Goal: Information Seeking & Learning: Check status

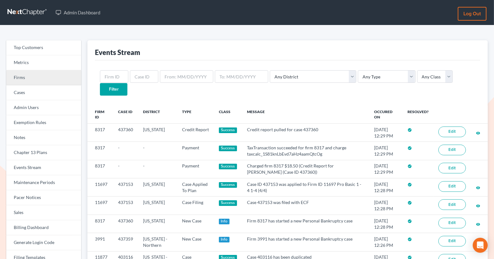
click at [62, 82] on link "Firms" at bounding box center [43, 77] width 75 height 15
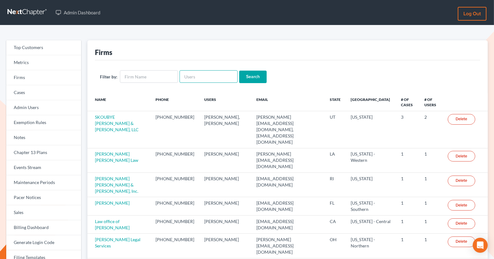
click at [208, 81] on input "text" at bounding box center [209, 76] width 58 height 12
paste input "[EMAIL_ADDRESS][DOMAIN_NAME]"
type input "[EMAIL_ADDRESS][DOMAIN_NAME]"
click at [252, 77] on input "Search" at bounding box center [252, 77] width 27 height 12
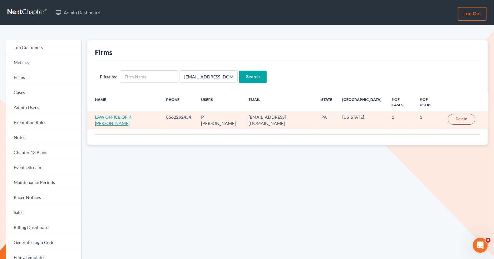
click at [120, 114] on link "LAW OFFICE OF P. JOSEPH NICOLA" at bounding box center [113, 120] width 37 height 12
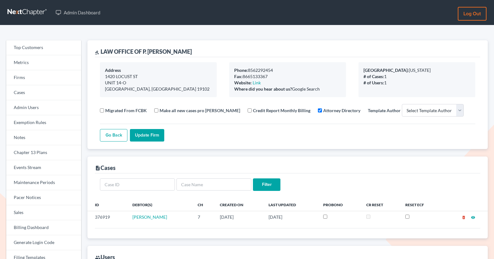
select select
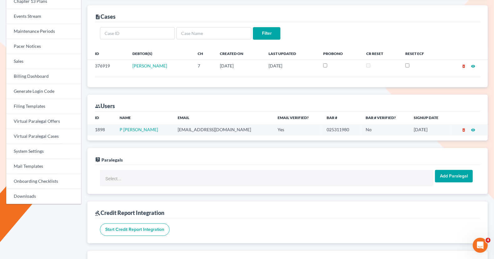
scroll to position [153, 0]
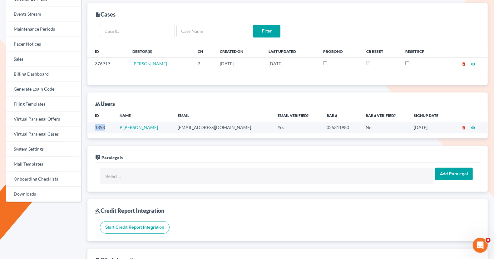
drag, startPoint x: 106, startPoint y: 125, endPoint x: 93, endPoint y: 125, distance: 12.8
click at [93, 125] on td "1898" at bounding box center [100, 128] width 27 height 12
click at [206, 147] on div "live_help Paralegals" at bounding box center [287, 154] width 385 height 17
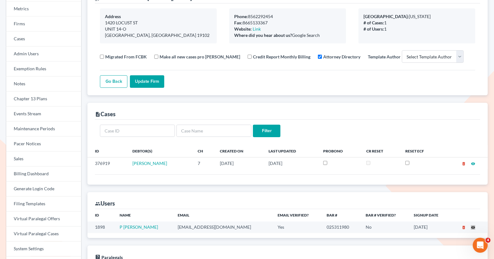
scroll to position [0, 0]
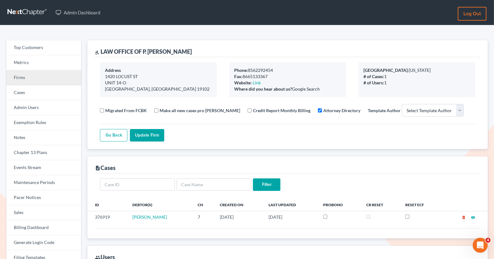
click at [53, 83] on link "Firms" at bounding box center [43, 77] width 75 height 15
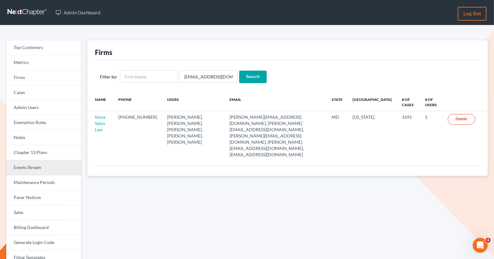
click at [41, 170] on link "Events Stream" at bounding box center [43, 167] width 75 height 15
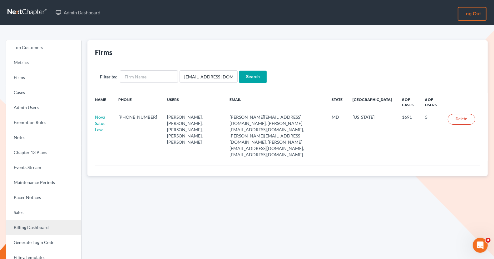
click at [40, 223] on link "Billing Dashboard" at bounding box center [43, 227] width 75 height 15
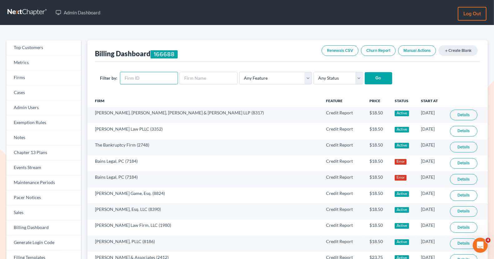
click at [139, 77] on input "text" at bounding box center [149, 78] width 58 height 12
paste input "1465"
type input "1465"
click at [373, 81] on input "Go" at bounding box center [378, 78] width 27 height 12
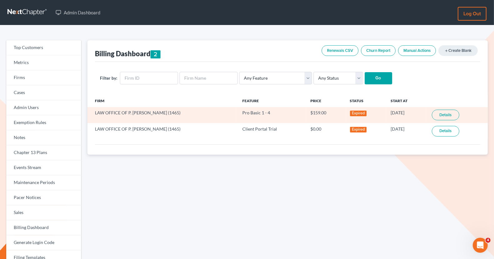
click at [447, 115] on link "Details" at bounding box center [445, 115] width 27 height 11
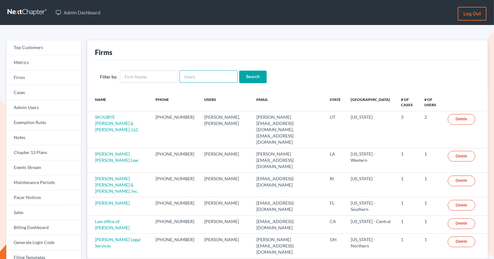
click at [190, 80] on input "text" at bounding box center [209, 76] width 58 height 12
paste input "[EMAIL_ADDRESS][DOMAIN_NAME]"
type input "[EMAIL_ADDRESS][DOMAIN_NAME]"
click at [244, 75] on input "Search" at bounding box center [252, 77] width 27 height 12
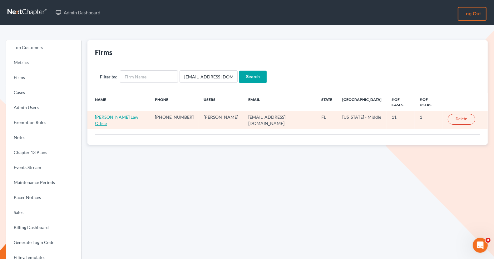
click at [107, 114] on link "[PERSON_NAME] Law Office" at bounding box center [116, 120] width 43 height 12
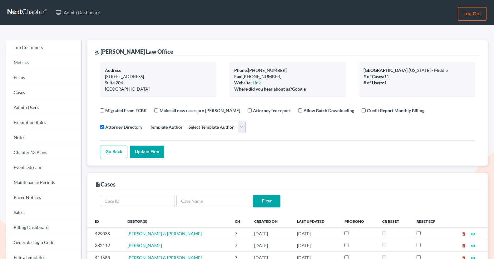
select select
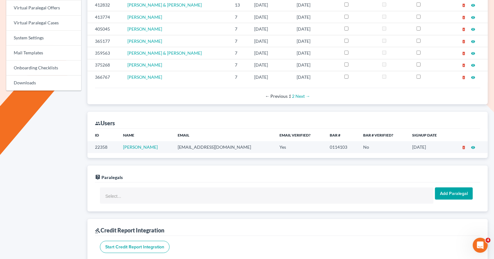
scroll to position [269, 0]
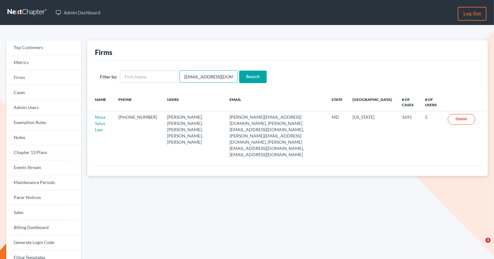
drag, startPoint x: 225, startPoint y: 75, endPoint x: 181, endPoint y: 73, distance: 44.1
click at [181, 73] on input "emabuena@gmail.com" at bounding box center [209, 76] width 58 height 12
paste input "pbains@norcalbkattorney"
type input "pbains@norcalbkattorney.com"
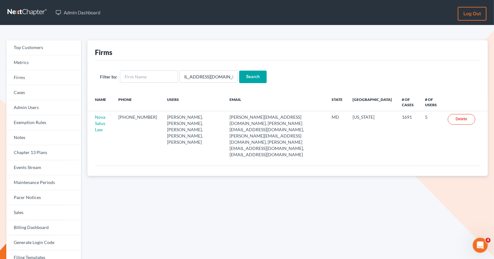
scroll to position [0, 0]
click at [249, 76] on input "Search" at bounding box center [252, 77] width 27 height 12
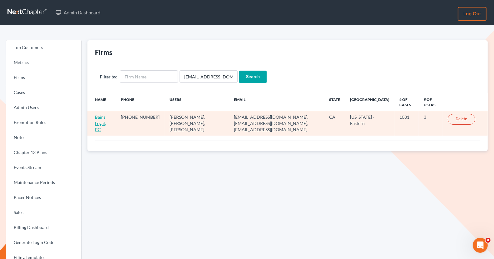
click at [99, 117] on link "Bains Legal, PC" at bounding box center [100, 123] width 11 height 18
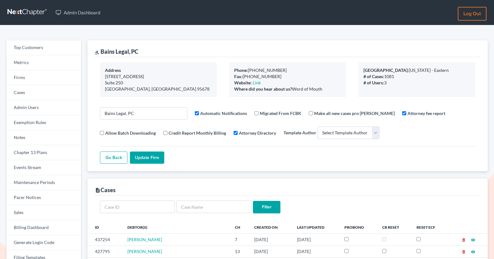
select select
click at [37, 81] on link "Firms" at bounding box center [43, 77] width 75 height 15
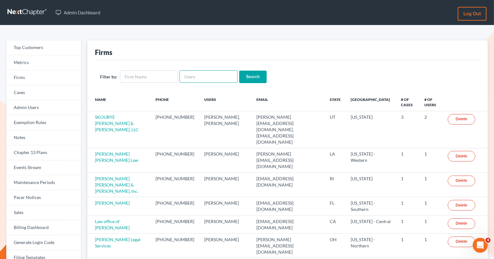
click at [194, 75] on input "text" at bounding box center [209, 76] width 58 height 12
paste input "alon.nager@frosttaxlaw.com"
type input "alon.nager@frosttaxlaw.com"
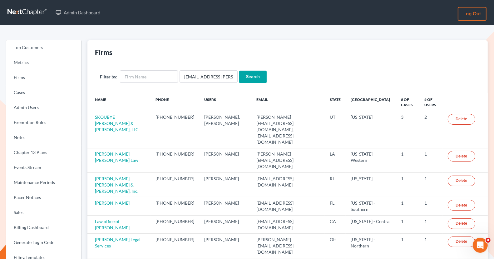
click at [251, 77] on input "Search" at bounding box center [252, 77] width 27 height 12
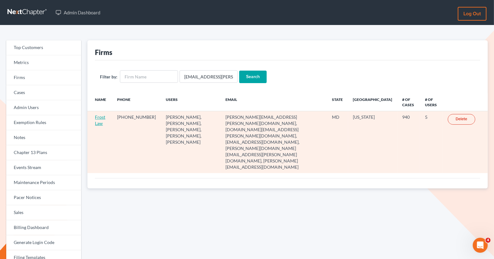
click at [102, 117] on link "Frost Law" at bounding box center [100, 120] width 10 height 12
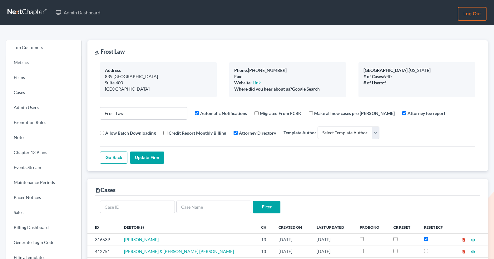
select select
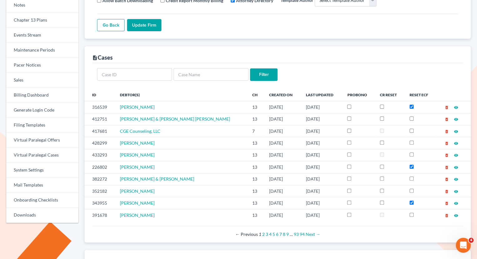
scroll to position [132, 0]
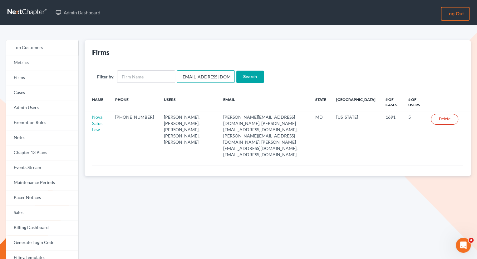
drag, startPoint x: 226, startPoint y: 77, endPoint x: 177, endPoint y: 72, distance: 49.6
click at [177, 72] on input "[EMAIL_ADDRESS][DOMAIN_NAME]" at bounding box center [206, 76] width 58 height 12
paste input "[EMAIL_ADDRESS]"
type input "[EMAIL_ADDRESS][DOMAIN_NAME]"
click at [256, 75] on input "Search" at bounding box center [249, 77] width 27 height 12
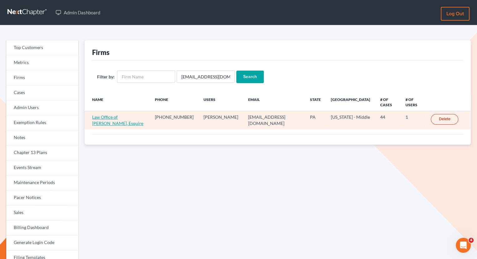
click at [100, 123] on link "Law Office of [PERSON_NAME], Esquire" at bounding box center [117, 120] width 51 height 12
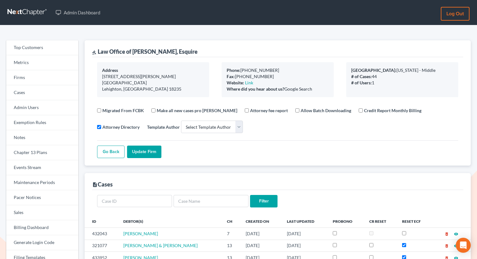
select select
drag, startPoint x: 201, startPoint y: 51, endPoint x: 98, endPoint y: 50, distance: 102.5
click at [98, 50] on div "gavel Law Office of Adam R. Weaver, Esquire" at bounding box center [277, 48] width 371 height 17
copy div "Law Office of Adam R. Weaver, Esquire"
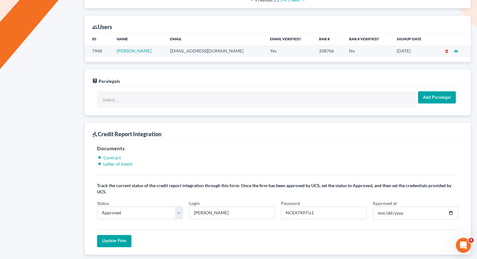
scroll to position [356, 0]
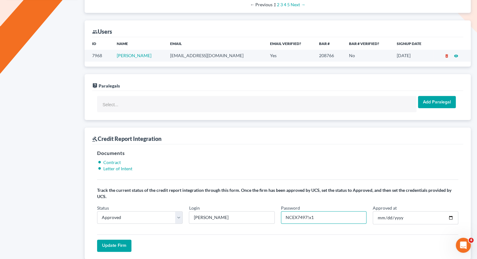
drag, startPoint x: 306, startPoint y: 210, endPoint x: 278, endPoint y: 210, distance: 28.1
click at [278, 210] on div "Password NCEX7497!x1" at bounding box center [324, 215] width 92 height 20
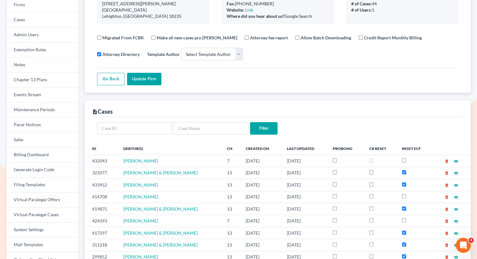
scroll to position [0, 0]
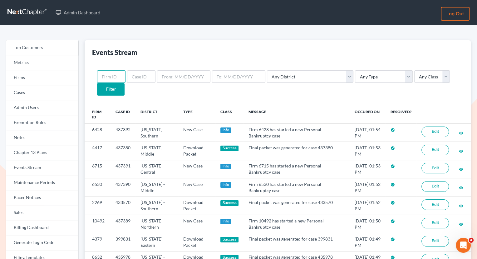
click at [116, 77] on input "text" at bounding box center [111, 76] width 28 height 12
paste input "5288"
type input "5288"
click at [125, 83] on input "Filter" at bounding box center [110, 89] width 27 height 12
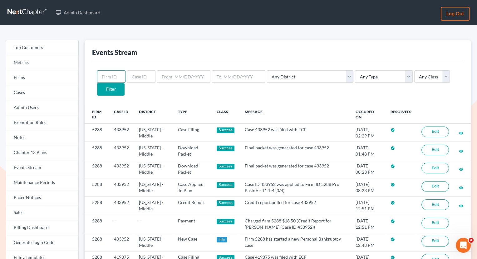
click at [109, 77] on input "text" at bounding box center [111, 76] width 28 height 12
paste input "5288"
type input "5288"
click at [125, 83] on input "Filter" at bounding box center [110, 89] width 27 height 12
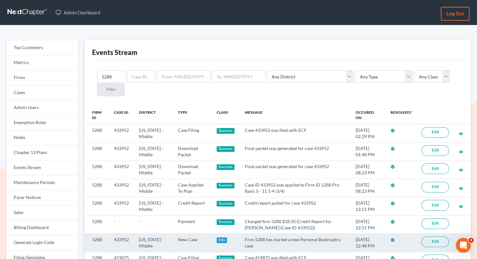
scroll to position [7, 0]
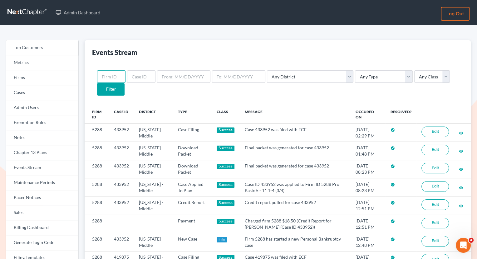
click at [111, 81] on input "text" at bounding box center [111, 76] width 28 height 12
paste input "5288"
type input "5"
paste input "5288"
type input "5288"
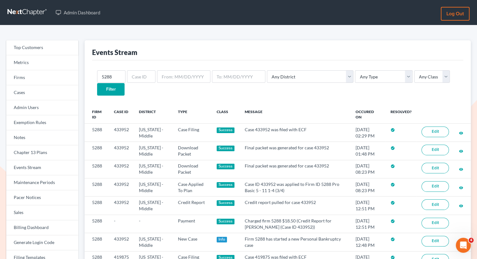
click at [125, 83] on input "Filter" at bounding box center [110, 89] width 27 height 12
click at [137, 77] on input "text" at bounding box center [141, 76] width 28 height 12
paste input "432043"
type input "432043"
click at [125, 83] on input "Filter" at bounding box center [110, 89] width 27 height 12
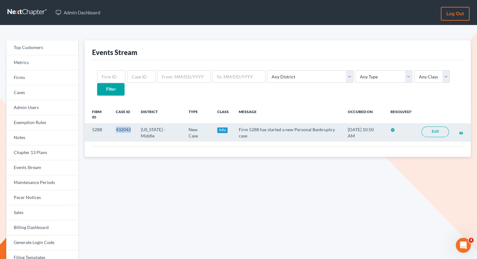
drag, startPoint x: 135, startPoint y: 118, endPoint x: 107, endPoint y: 118, distance: 27.2
click at [107, 123] on tr "5288 432043 Pennsylvania - Middle New Case Info Firm 5288 has started a new Per…" at bounding box center [278, 132] width 386 height 18
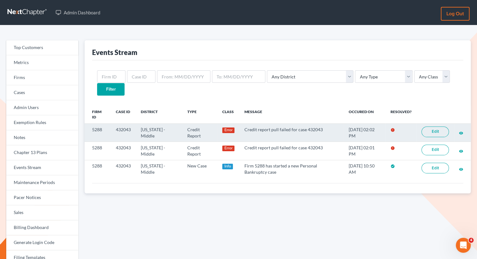
click at [435, 127] on link "Edit" at bounding box center [435, 132] width 27 height 11
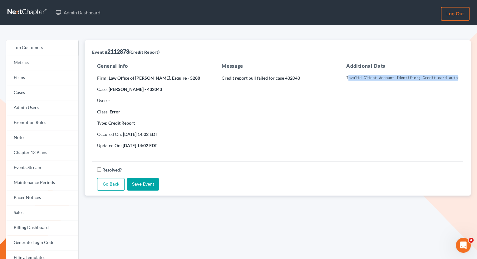
scroll to position [0, 127]
drag, startPoint x: 348, startPoint y: 77, endPoint x: 486, endPoint y: 90, distance: 138.7
click at [477, 90] on html "Admin Dashboard Log out Top Customers Metrics Firms Cases Admin Users Exemption…" at bounding box center [238, 193] width 477 height 386
click at [380, 130] on div "Additional Data Invalid Client Account Identifier; Credit card authorization fa…" at bounding box center [402, 108] width 125 height 92
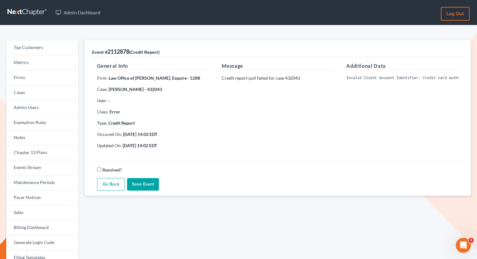
click at [358, 126] on div "Additional Data Invalid Client Account Identifier; Credit card authorization fa…" at bounding box center [402, 108] width 125 height 92
drag, startPoint x: 346, startPoint y: 77, endPoint x: 480, endPoint y: 83, distance: 134.8
click at [477, 83] on html "Admin Dashboard Log out Top Customers Metrics Firms Cases Admin Users Exemption…" at bounding box center [238, 193] width 477 height 386
copy pre "Invalid Client Account Identifier; Credit card authorization failed: This trans…"
